Goal: Task Accomplishment & Management: Manage account settings

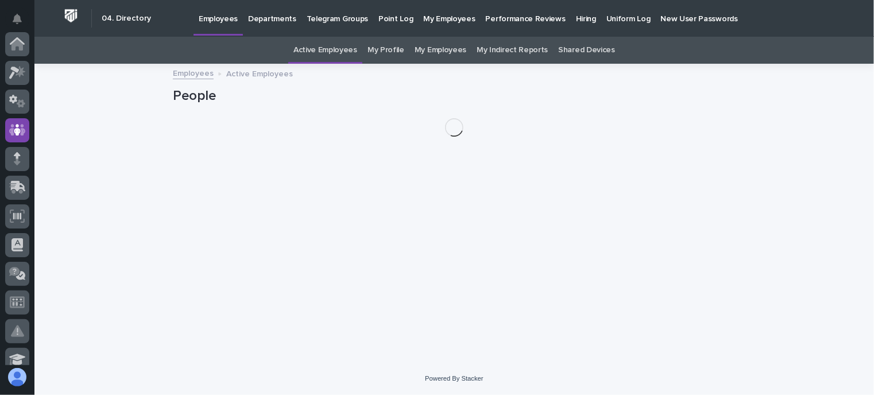
scroll to position [86, 0]
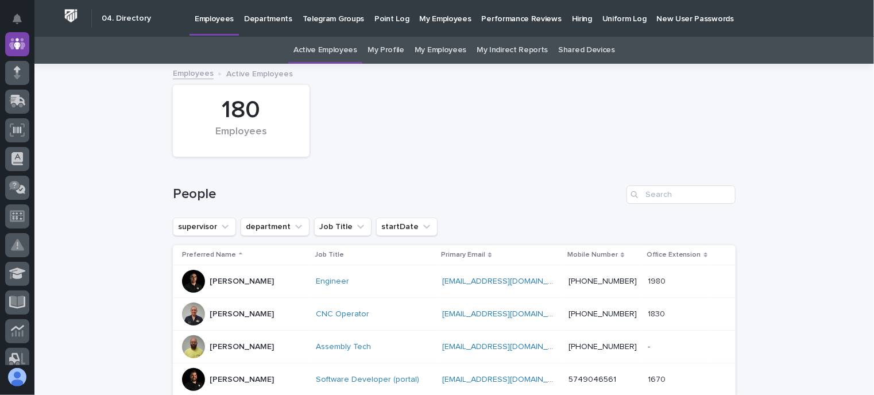
click at [191, 279] on div at bounding box center [193, 281] width 23 height 23
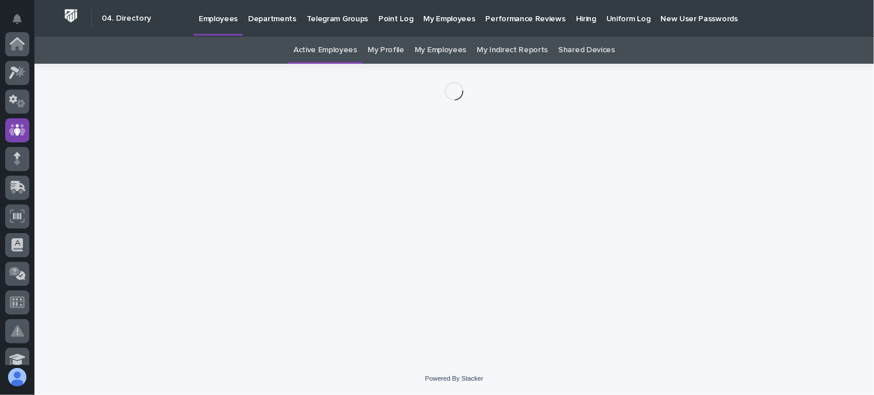
scroll to position [86, 0]
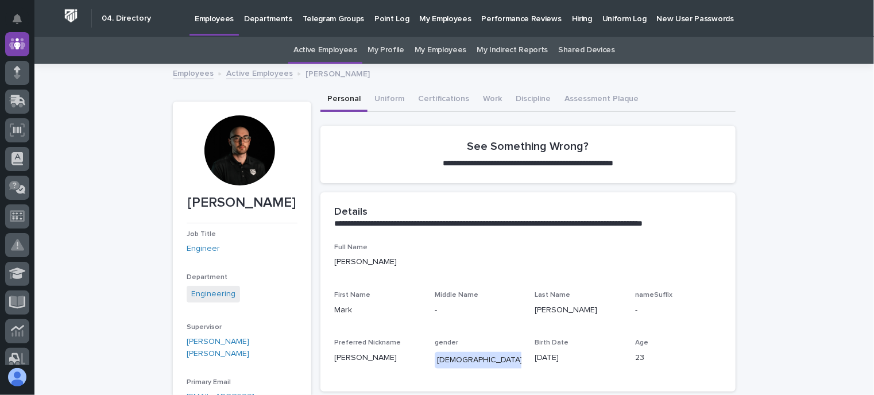
click at [230, 153] on div at bounding box center [239, 150] width 70 height 70
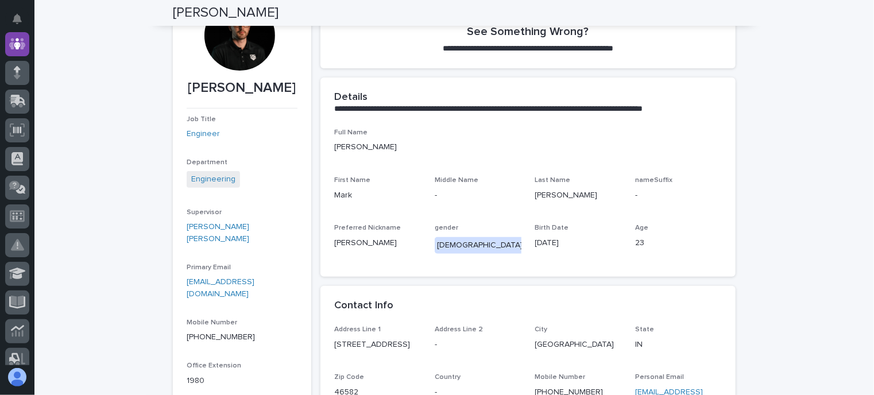
scroll to position [0, 0]
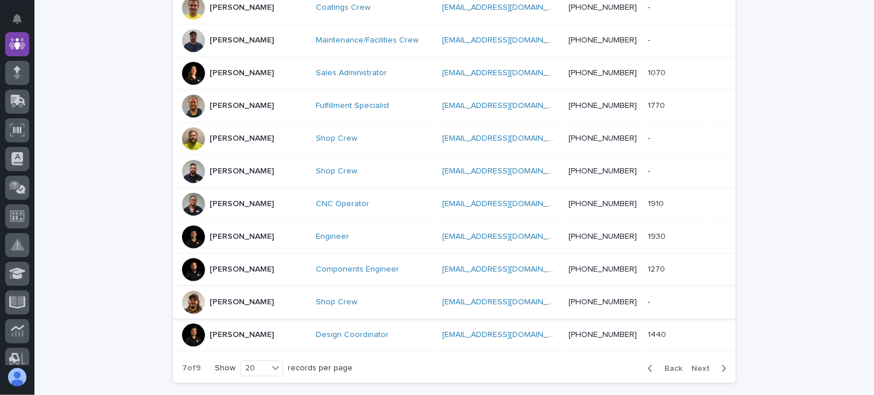
scroll to position [574, 0]
click at [648, 363] on icon "button" at bounding box center [650, 368] width 5 height 10
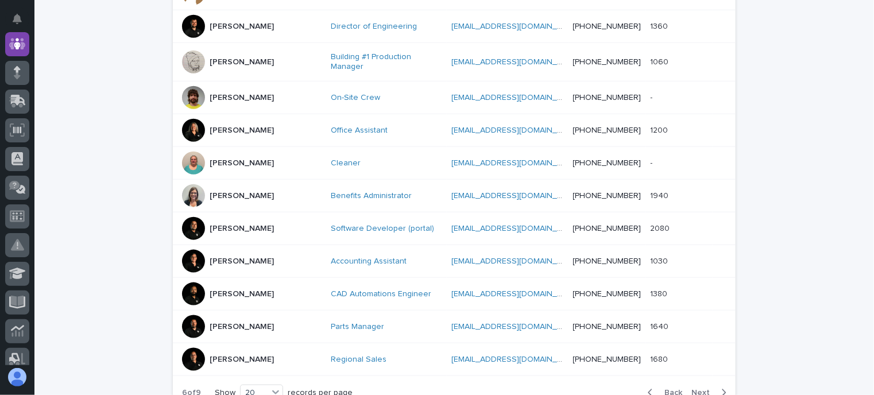
click at [645, 378] on div "Back Next" at bounding box center [687, 392] width 97 height 29
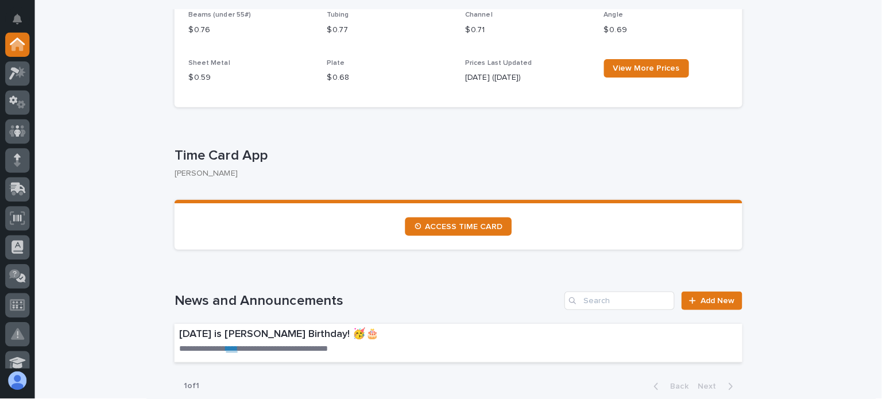
scroll to position [517, 0]
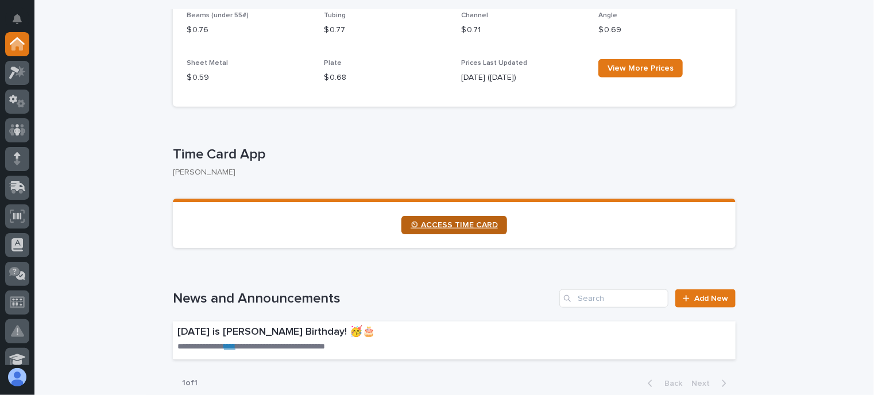
click at [439, 221] on span "⏲ ACCESS TIME CARD" at bounding box center [454, 225] width 87 height 8
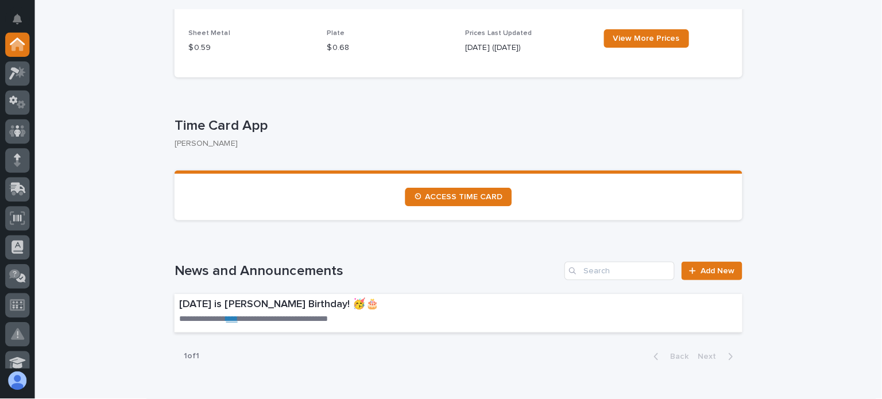
scroll to position [574, 0]
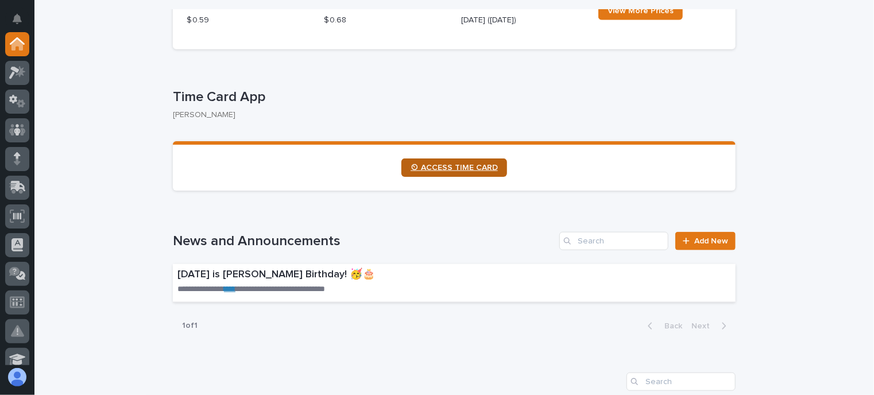
click at [451, 167] on span "⏲ ACCESS TIME CARD" at bounding box center [454, 168] width 87 height 8
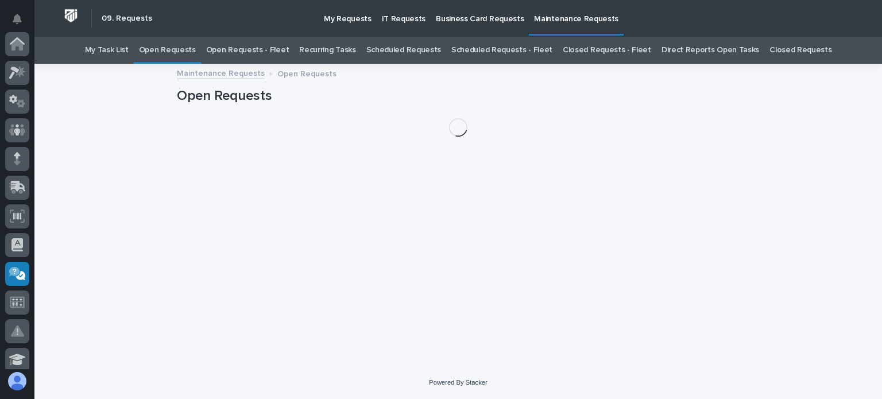
scroll to position [230, 0]
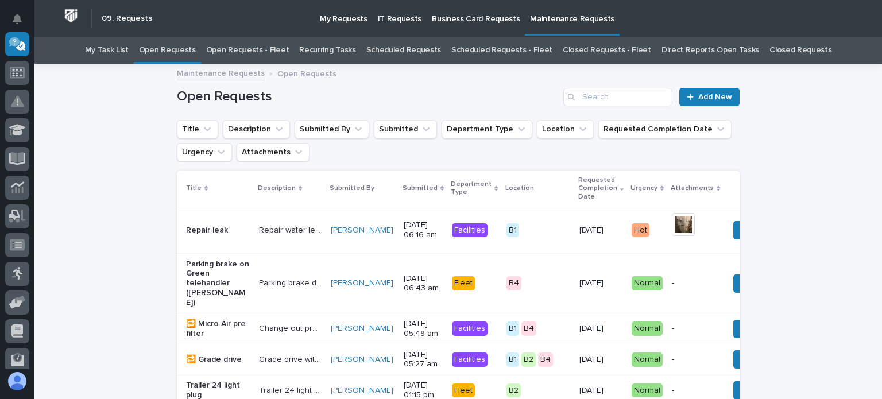
click at [269, 49] on link "Open Requests - Fleet" at bounding box center [247, 50] width 83 height 27
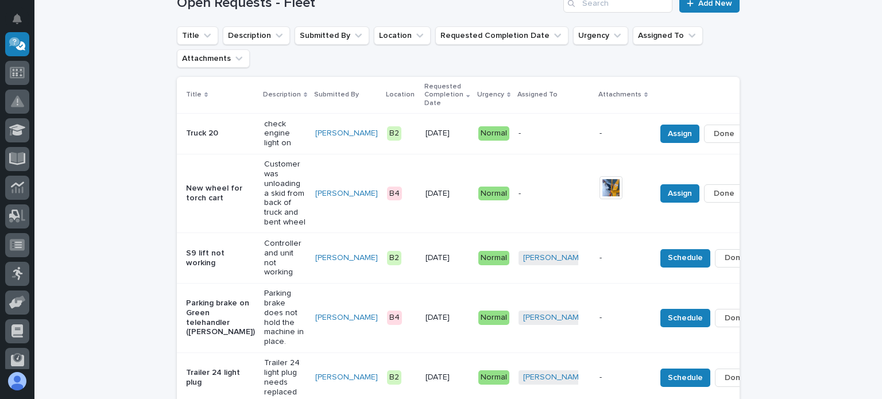
scroll to position [92, 0]
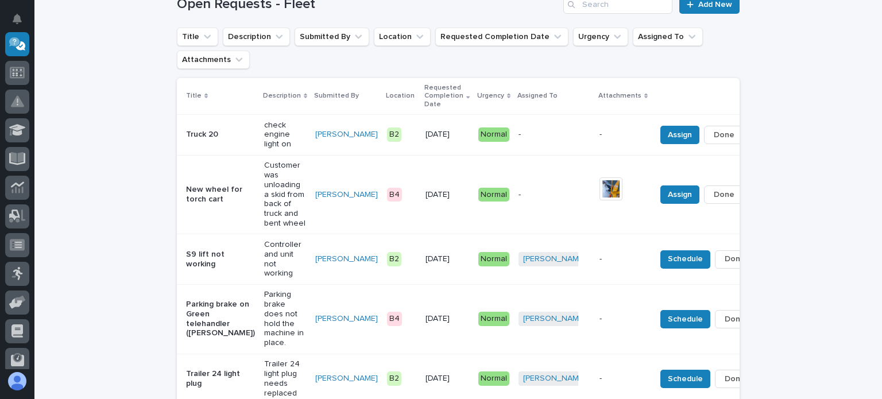
click at [519, 127] on div "-" at bounding box center [555, 133] width 72 height 12
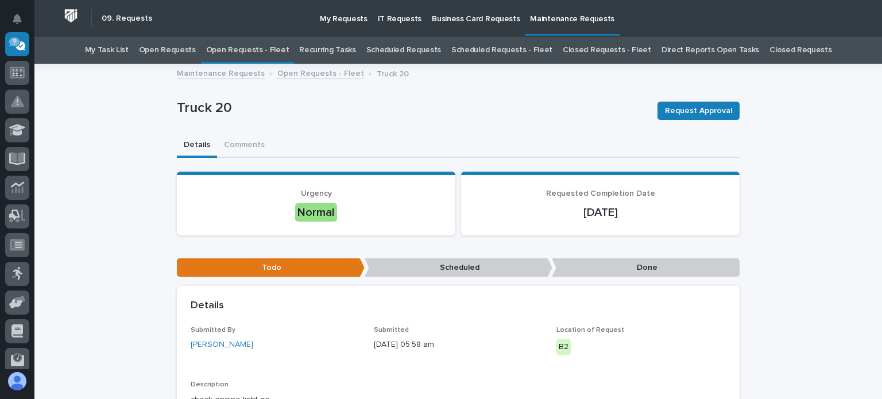
click at [266, 49] on link "Open Requests - Fleet" at bounding box center [247, 50] width 83 height 27
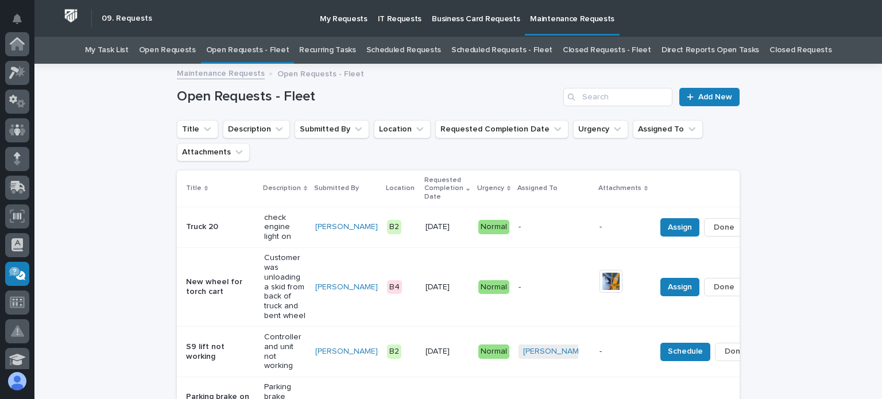
scroll to position [230, 0]
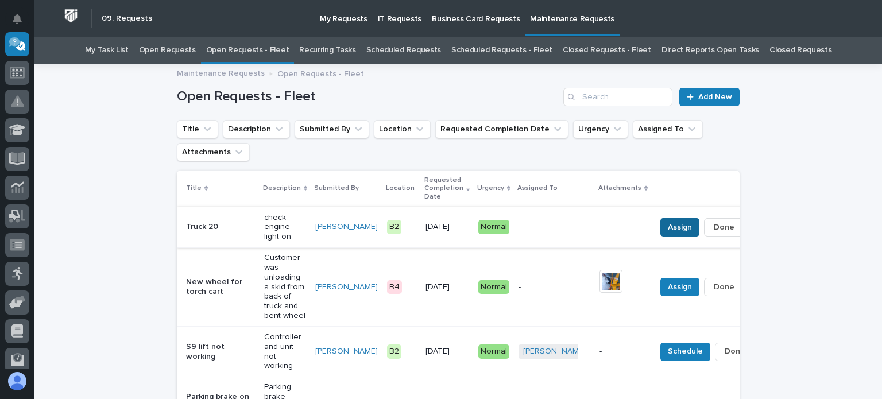
click at [668, 225] on span "Assign" at bounding box center [680, 228] width 24 height 14
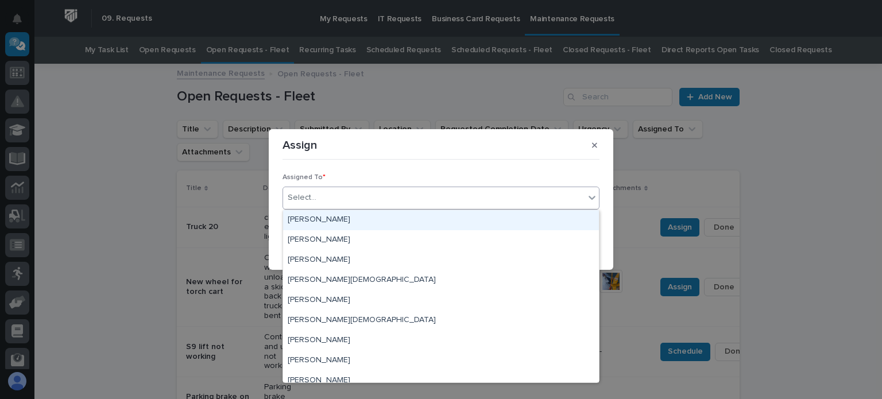
click at [334, 197] on div "Select..." at bounding box center [433, 197] width 301 height 19
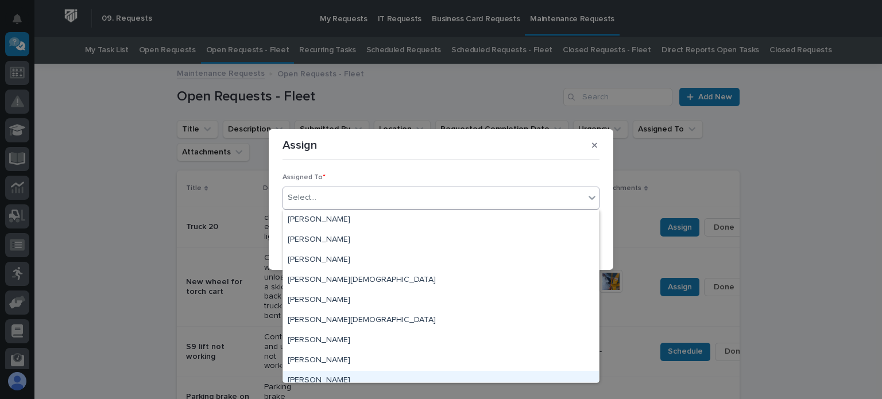
click at [330, 377] on div "[PERSON_NAME]" at bounding box center [441, 381] width 316 height 20
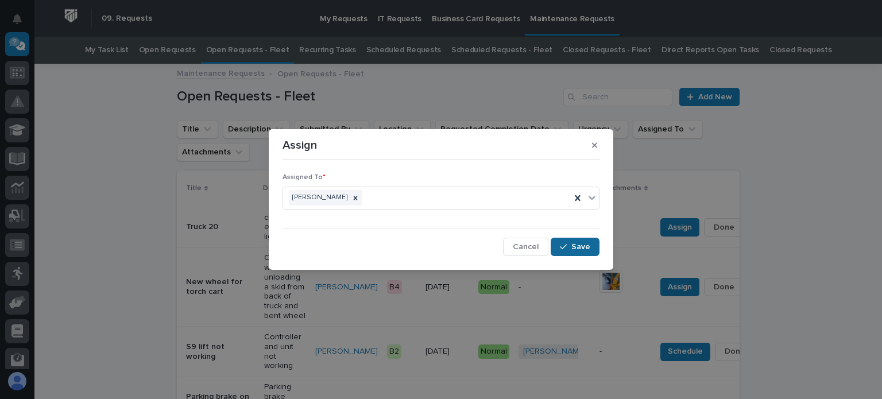
click at [587, 241] on button "Save" at bounding box center [575, 247] width 49 height 18
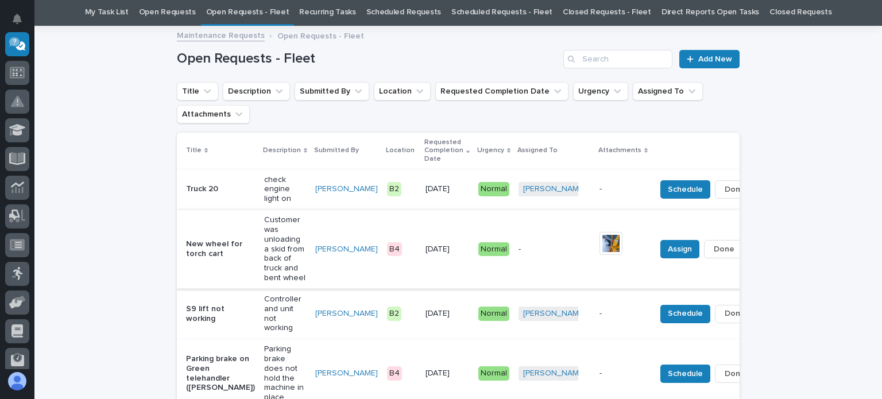
scroll to position [57, 0]
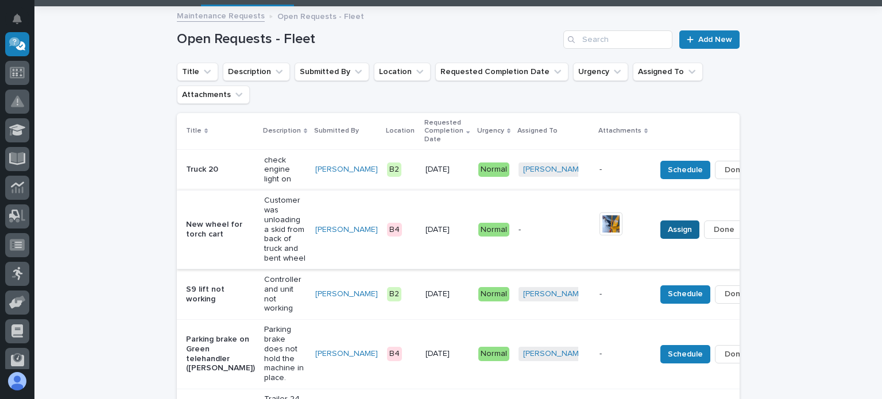
click at [668, 225] on span "Assign" at bounding box center [680, 230] width 24 height 14
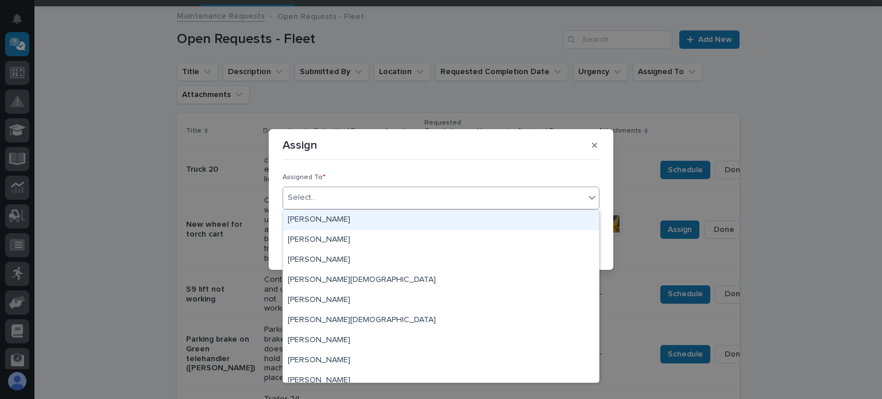
click at [339, 202] on div "Select..." at bounding box center [433, 197] width 301 height 19
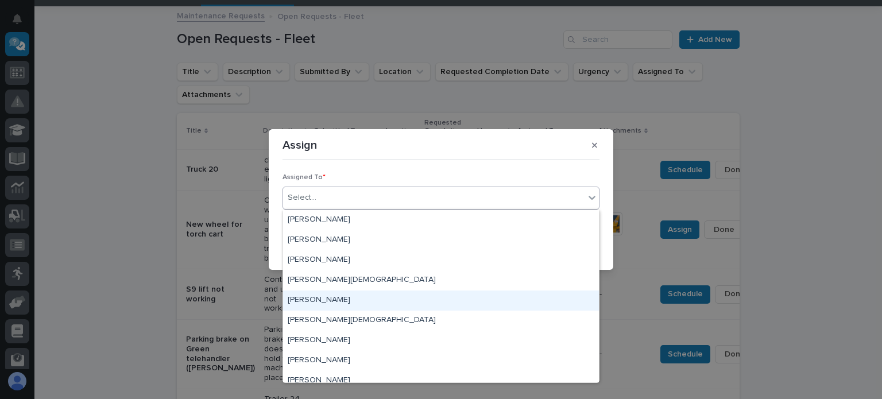
click at [350, 299] on div "[PERSON_NAME]" at bounding box center [441, 301] width 316 height 20
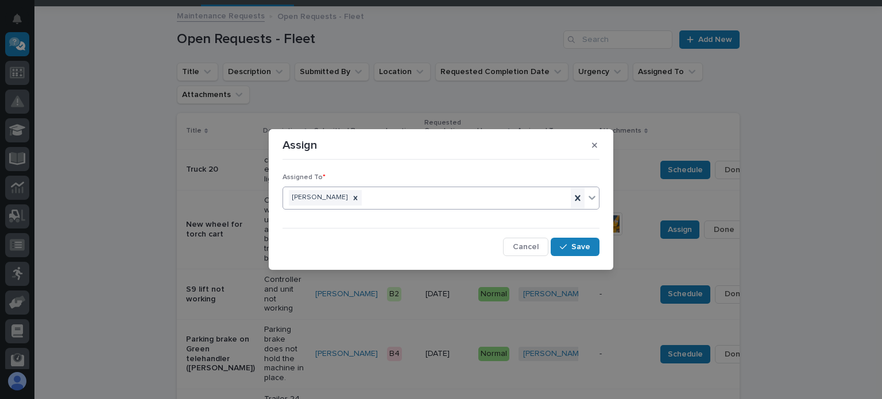
click at [573, 199] on icon at bounding box center [577, 197] width 11 height 11
click at [591, 144] on button "button" at bounding box center [594, 145] width 19 height 18
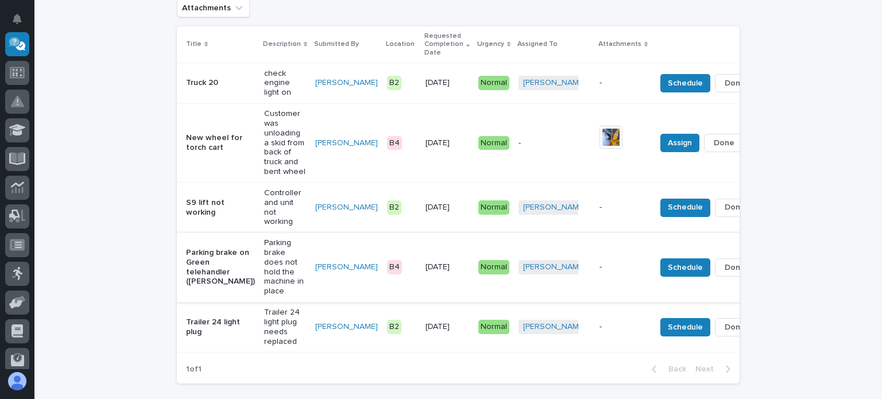
scroll to position [172, 0]
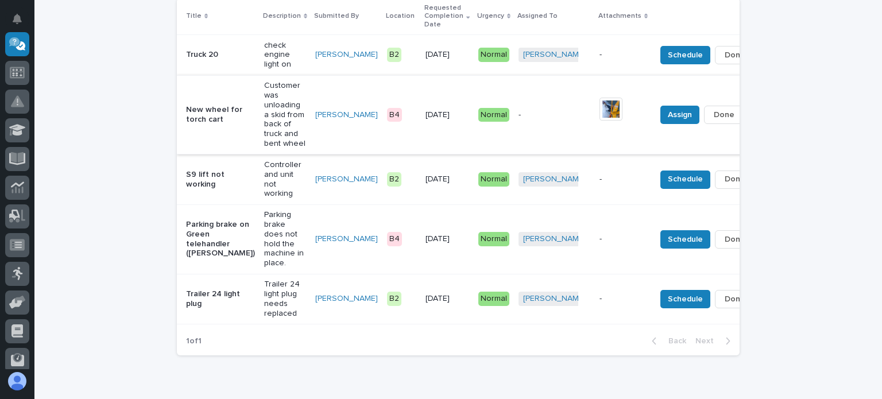
click at [599, 102] on img at bounding box center [610, 109] width 23 height 23
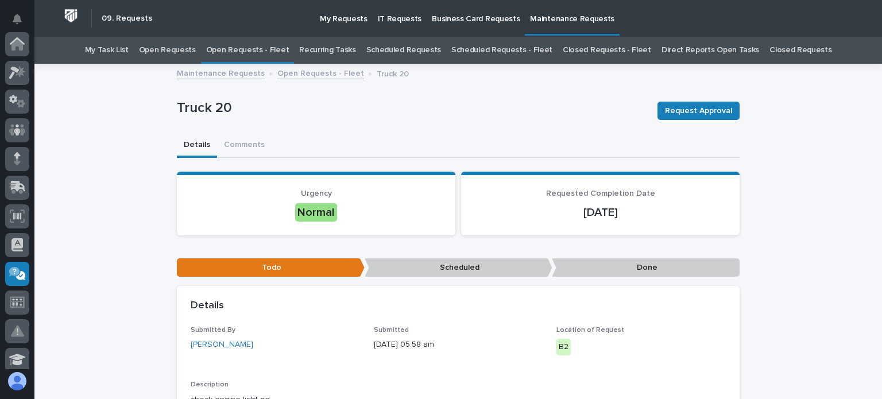
scroll to position [37, 0]
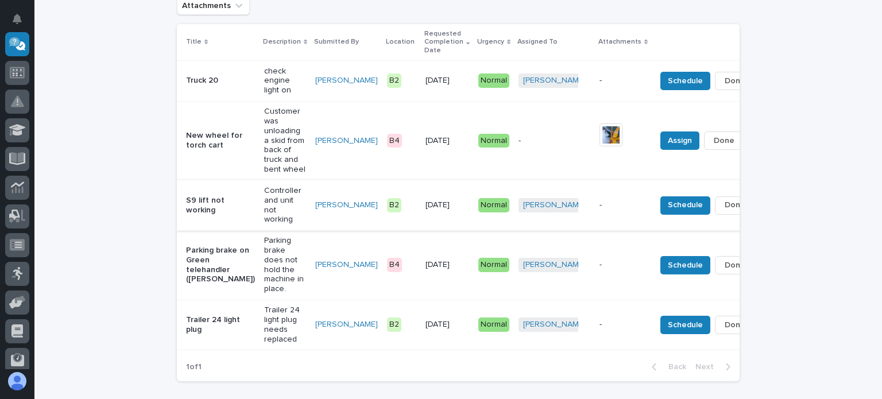
scroll to position [152, 0]
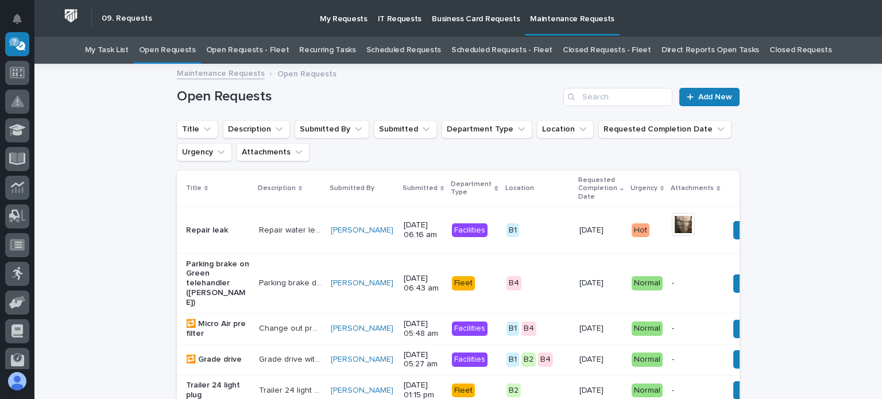
click at [262, 48] on link "Open Requests - Fleet" at bounding box center [247, 50] width 83 height 27
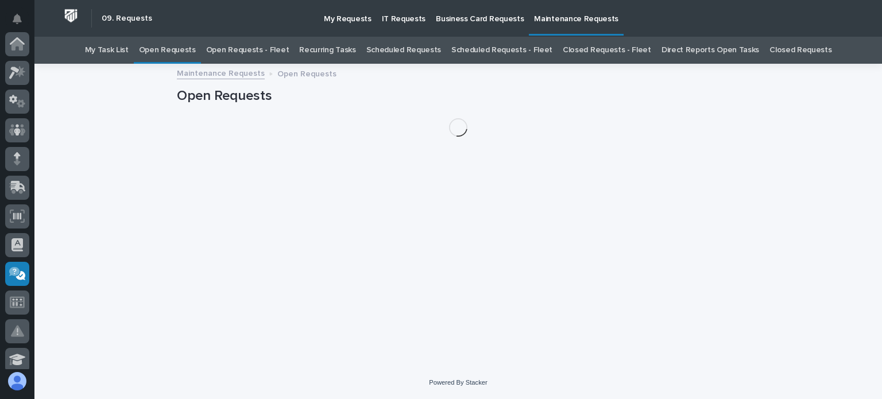
scroll to position [230, 0]
